Goal: Book appointment/travel/reservation

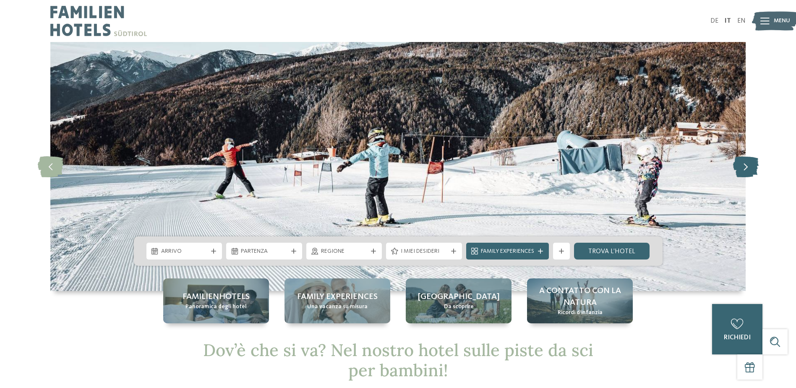
click at [742, 166] on icon at bounding box center [746, 166] width 26 height 21
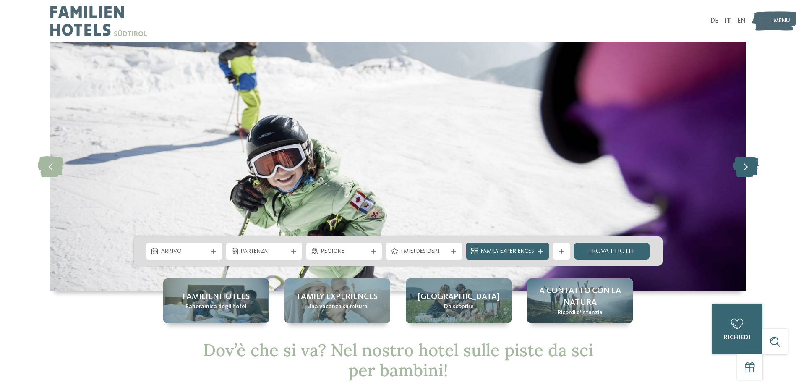
click at [742, 166] on icon at bounding box center [746, 166] width 26 height 21
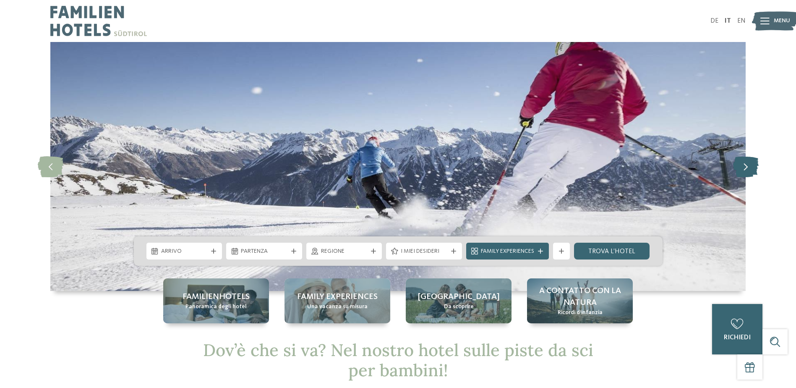
click at [742, 166] on icon at bounding box center [746, 166] width 26 height 21
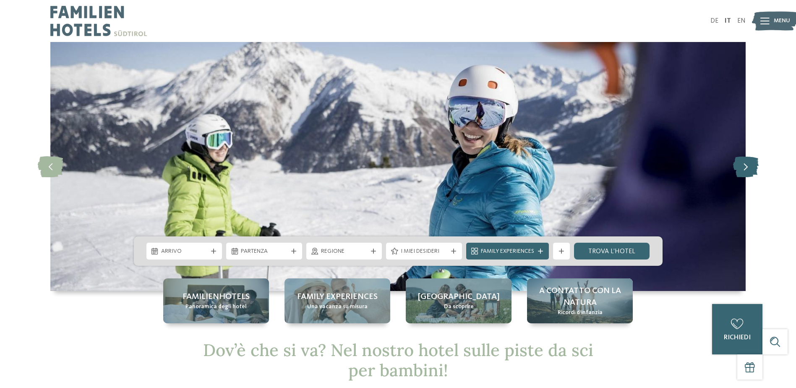
click at [742, 166] on icon at bounding box center [746, 166] width 26 height 21
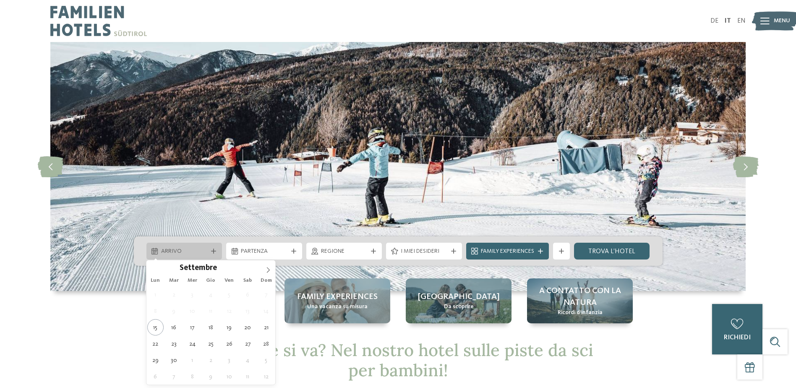
click at [182, 251] on span "Arrivo" at bounding box center [184, 251] width 47 height 8
click at [269, 268] on icon at bounding box center [268, 270] width 6 height 6
type input "****"
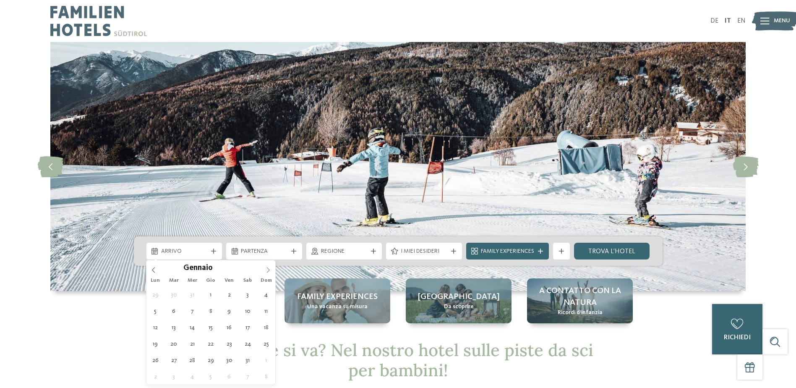
click at [269, 268] on icon at bounding box center [268, 270] width 6 height 6
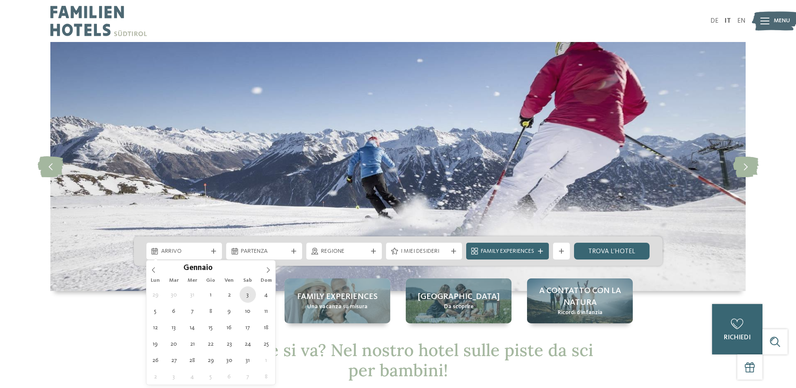
type div "[DATE]"
type input "****"
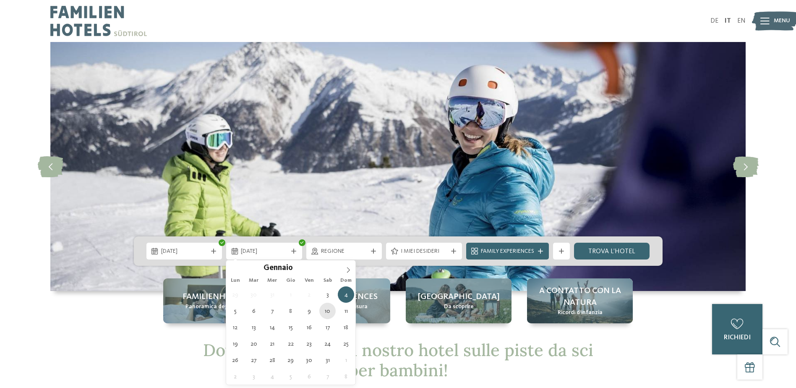
type div "[DATE]"
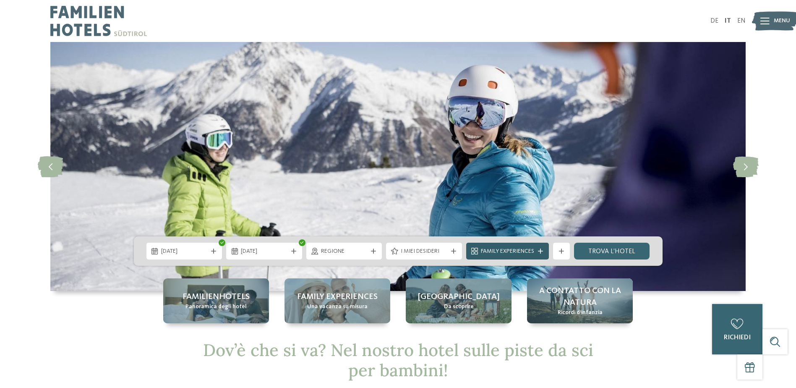
click at [534, 250] on span "Family Experiences" at bounding box center [507, 251] width 53 height 8
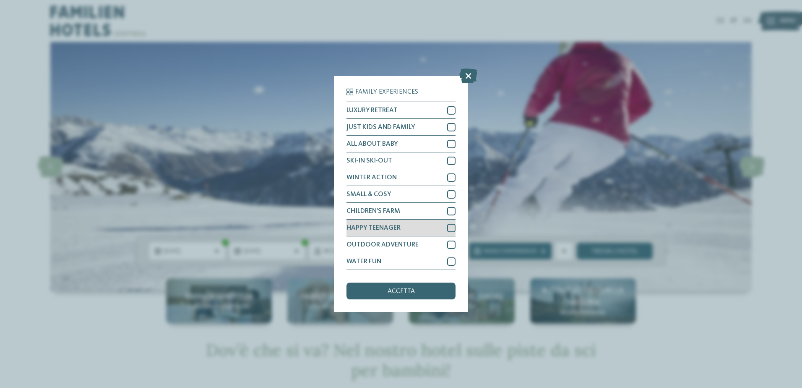
click at [450, 228] on div at bounding box center [451, 228] width 8 height 8
click at [452, 159] on div at bounding box center [451, 160] width 8 height 8
click at [450, 143] on div at bounding box center [451, 144] width 8 height 8
click at [450, 127] on div at bounding box center [451, 127] width 8 height 8
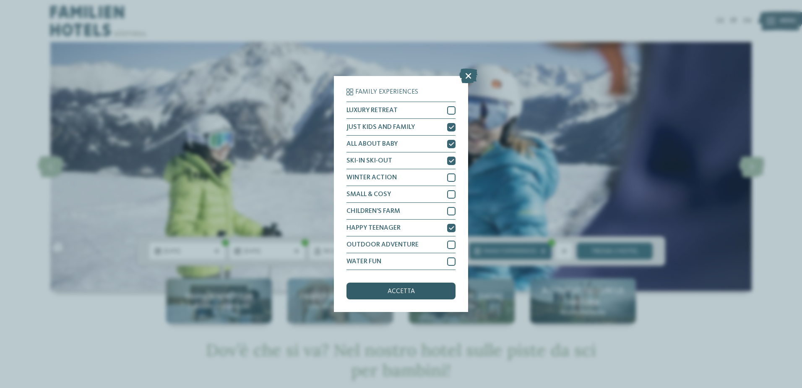
click at [377, 289] on div "accetta" at bounding box center [401, 290] width 109 height 17
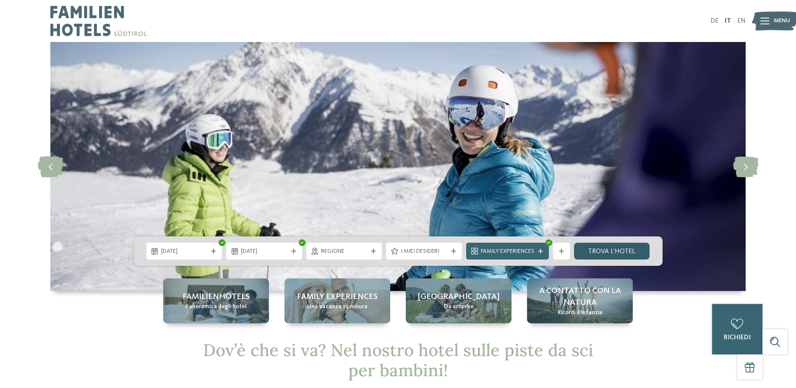
click at [611, 249] on link "trova l’hotel" at bounding box center [612, 251] width 76 height 17
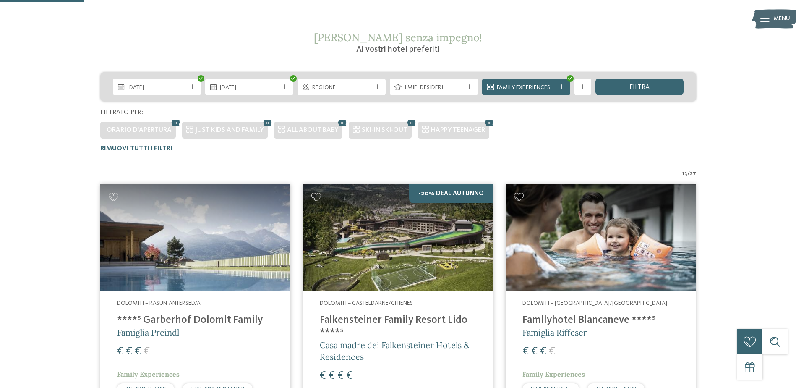
scroll to position [107, 0]
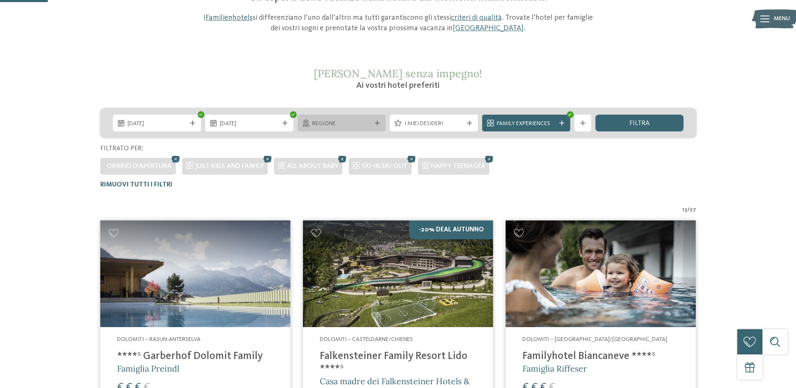
click at [345, 123] on span "Regione" at bounding box center [341, 124] width 59 height 8
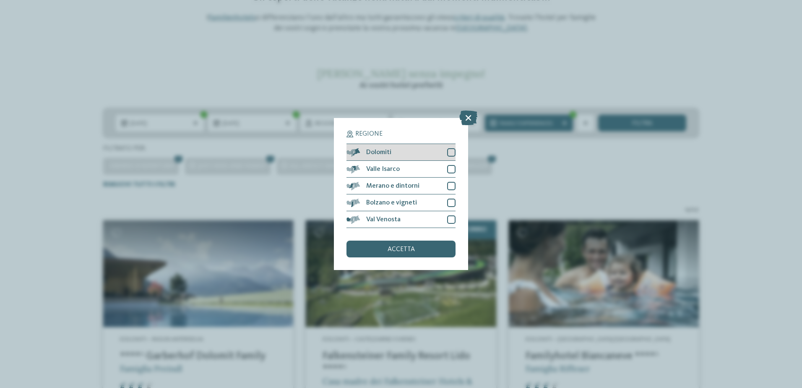
click at [450, 152] on div at bounding box center [451, 152] width 8 height 8
click at [407, 246] on span "accetta" at bounding box center [401, 249] width 27 height 7
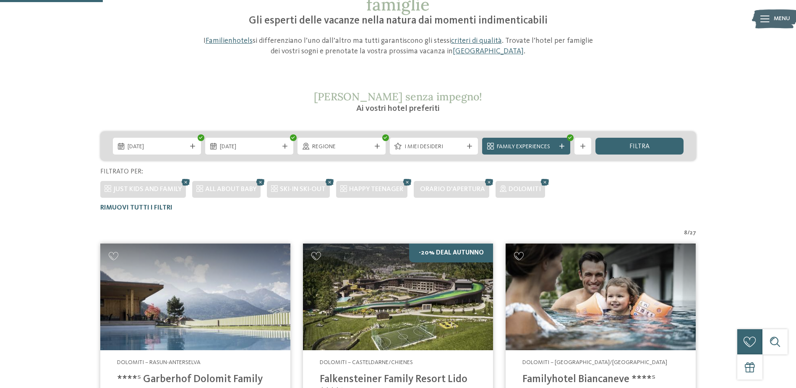
scroll to position [23, 0]
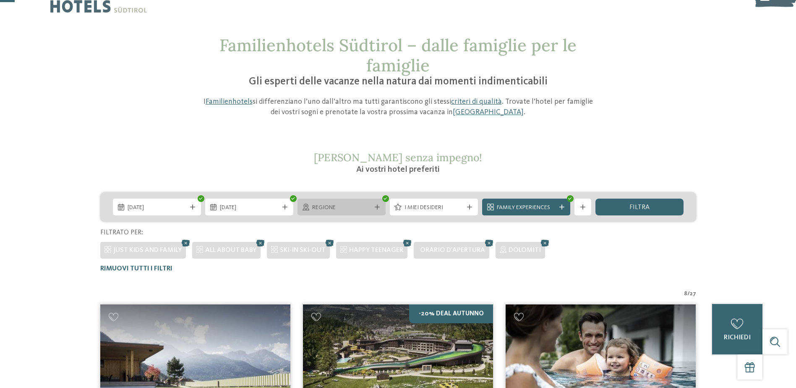
click at [362, 207] on span "Regione" at bounding box center [341, 207] width 59 height 8
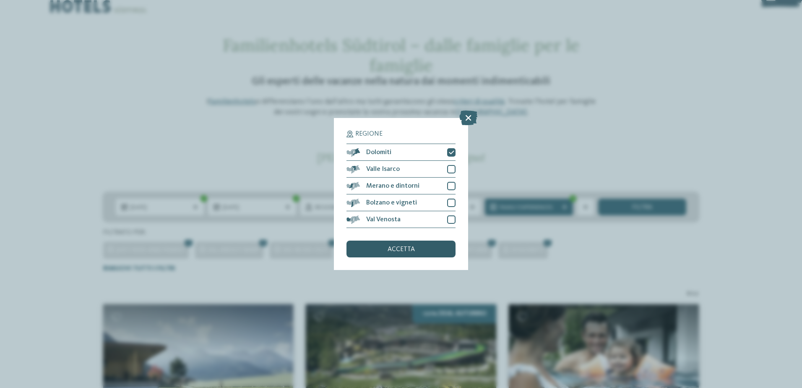
click at [395, 251] on span "accetta" at bounding box center [401, 249] width 27 height 7
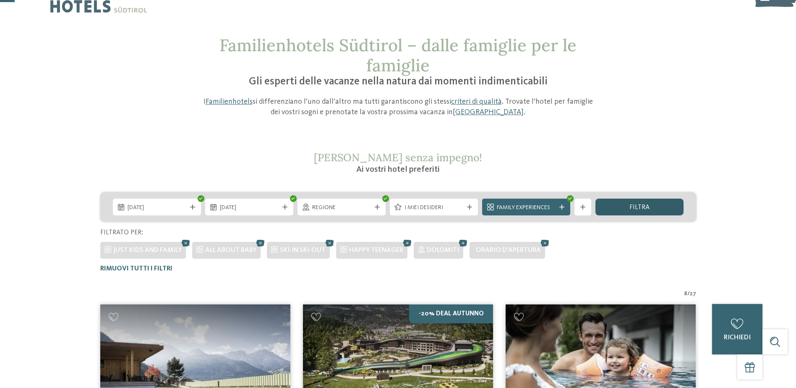
click at [642, 210] on span "filtra" at bounding box center [639, 207] width 20 height 7
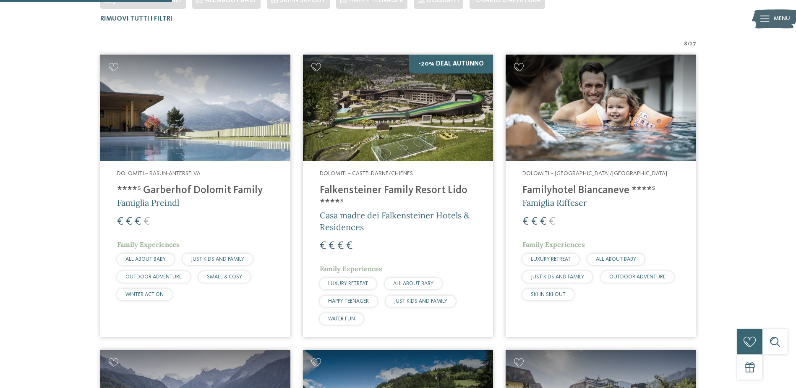
scroll to position [275, 0]
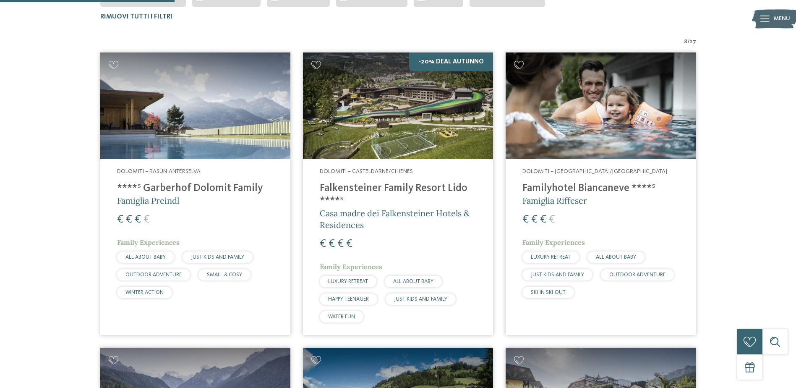
click at [427, 189] on h4 "Falkensteiner Family Resort Lido ****ˢ" at bounding box center [398, 194] width 156 height 25
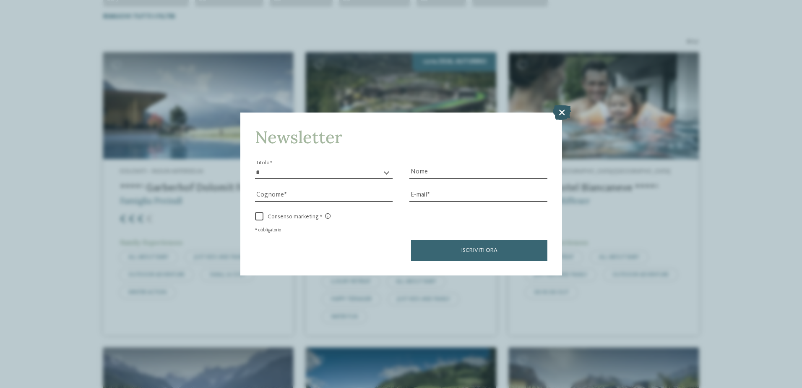
click at [560, 112] on icon at bounding box center [562, 111] width 18 height 15
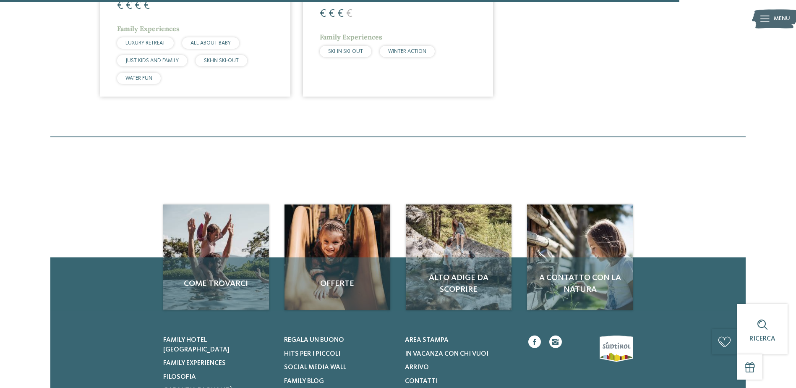
scroll to position [1072, 0]
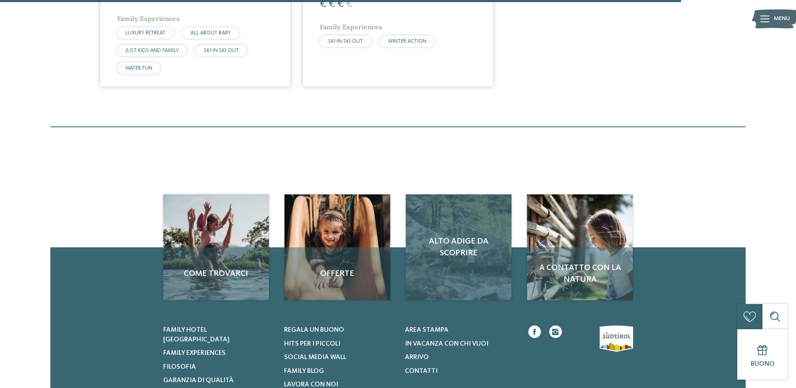
click at [467, 253] on div "Alto Adige da scoprire" at bounding box center [459, 247] width 106 height 106
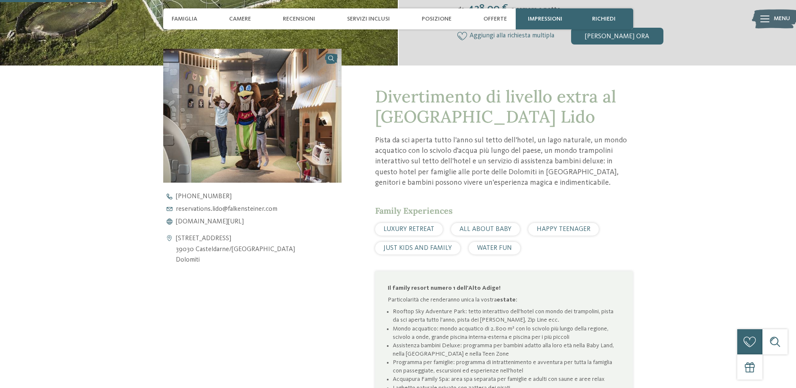
scroll to position [126, 0]
